Goal: Transaction & Acquisition: Book appointment/travel/reservation

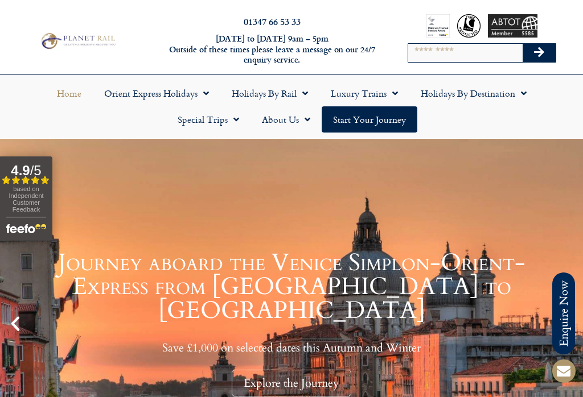
click at [437, 82] on link "Holidays by Destination" at bounding box center [473, 93] width 129 height 26
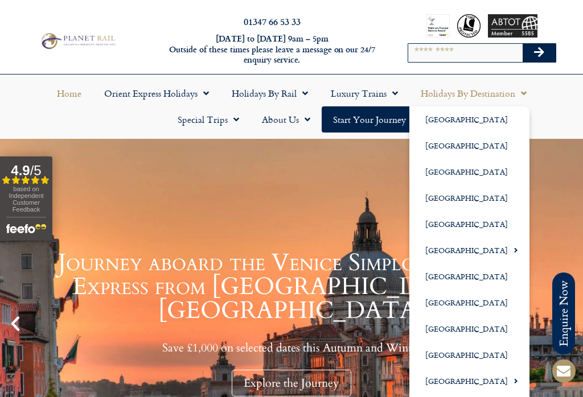
click at [449, 98] on link "Holidays by Destination" at bounding box center [473, 93] width 129 height 26
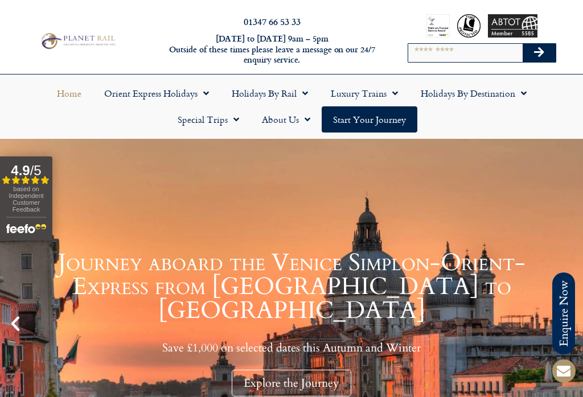
click at [455, 94] on link "Holidays by Destination" at bounding box center [473, 93] width 129 height 26
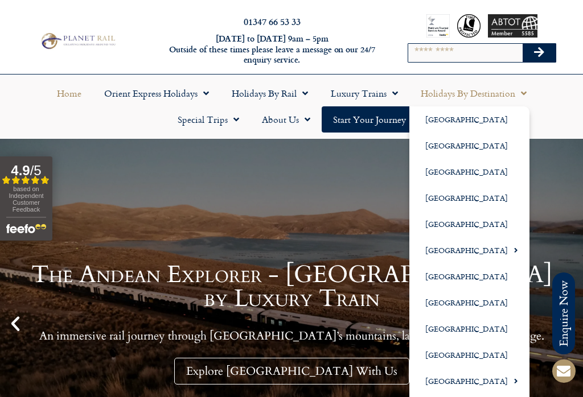
click at [449, 95] on link "Holidays by Destination" at bounding box center [473, 93] width 129 height 26
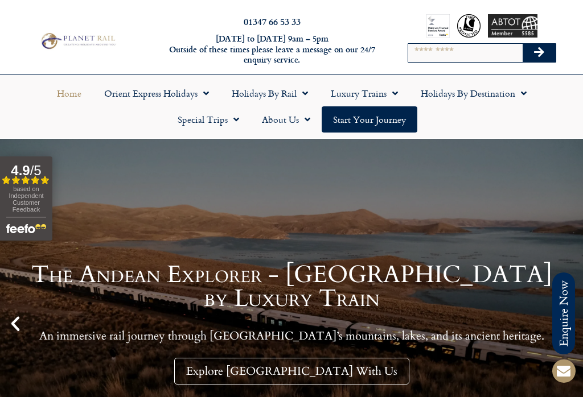
click at [485, 92] on link "Holidays by Destination" at bounding box center [473, 93] width 129 height 26
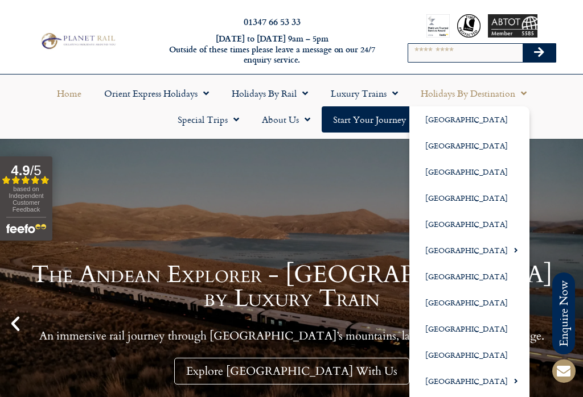
click at [454, 280] on link "[GEOGRAPHIC_DATA]" at bounding box center [469, 277] width 120 height 26
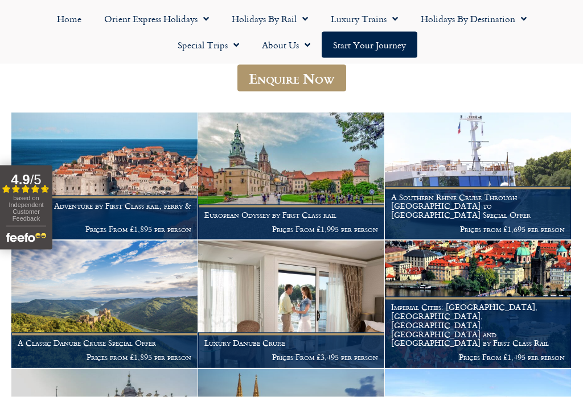
scroll to position [149, 0]
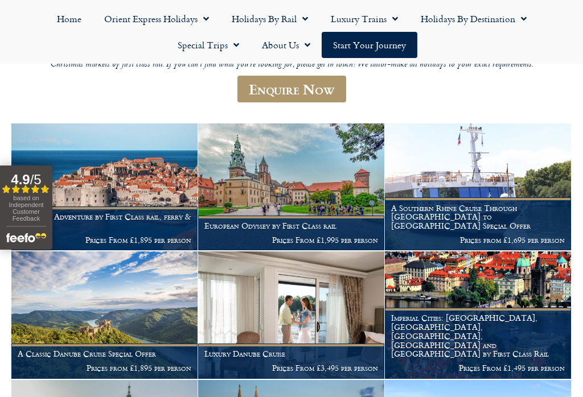
click at [502, 338] on h1 "Imperial Cities: Berlin, Prague, Budapest, Vienna and Nuremberg by First Class …" at bounding box center [478, 336] width 174 height 45
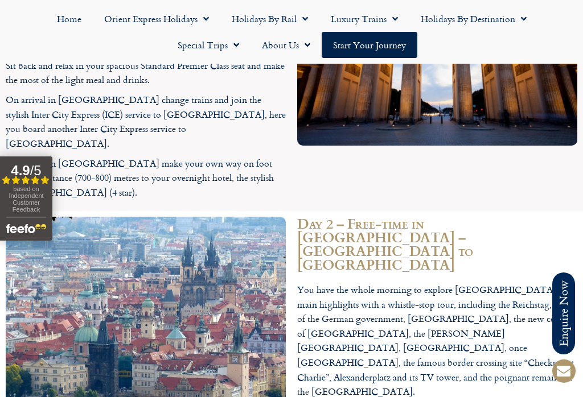
scroll to position [1696, 0]
